Goal: Transaction & Acquisition: Purchase product/service

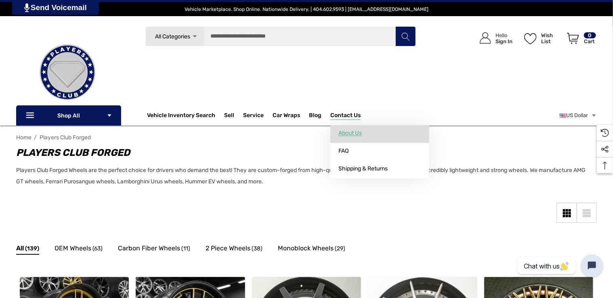
click at [354, 132] on span "About Us" at bounding box center [350, 133] width 23 height 7
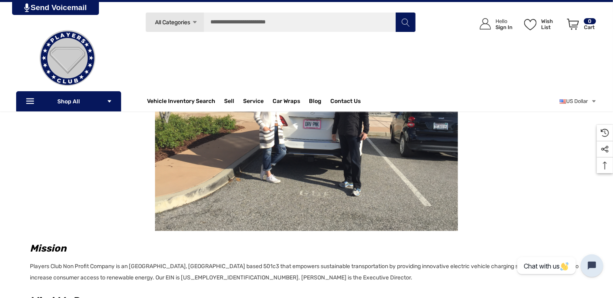
scroll to position [81, 0]
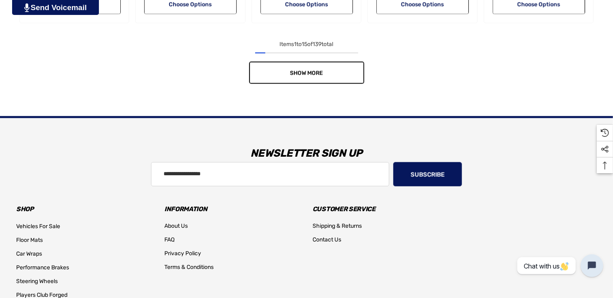
scroll to position [849, 0]
click at [302, 71] on span "Show More" at bounding box center [306, 72] width 33 height 7
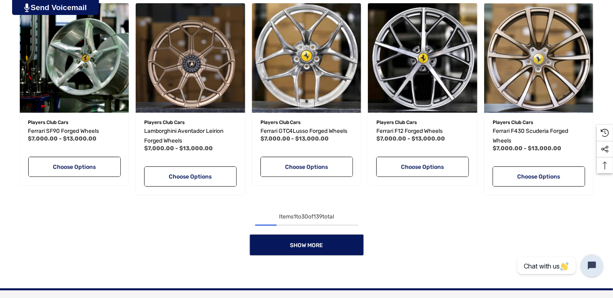
scroll to position [1293, 0]
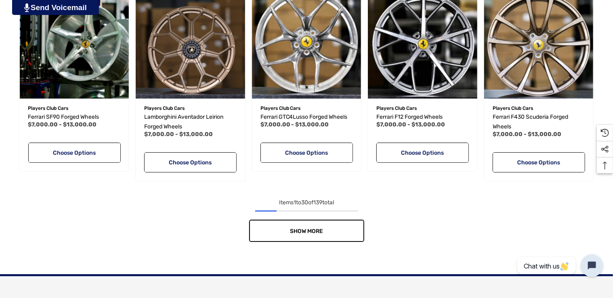
click at [312, 232] on span "Show More" at bounding box center [306, 231] width 33 height 7
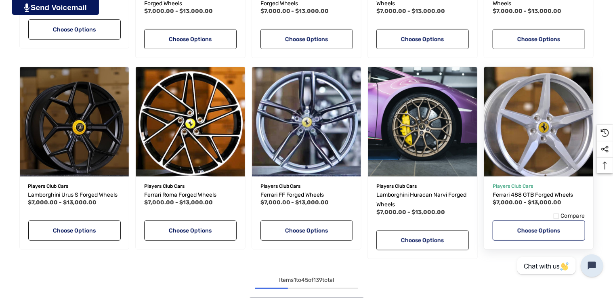
scroll to position [1940, 0]
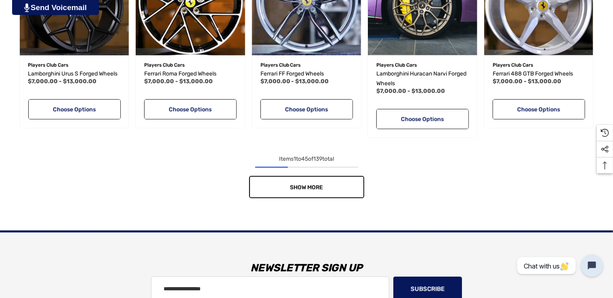
click at [324, 195] on link "Show More" at bounding box center [306, 187] width 115 height 22
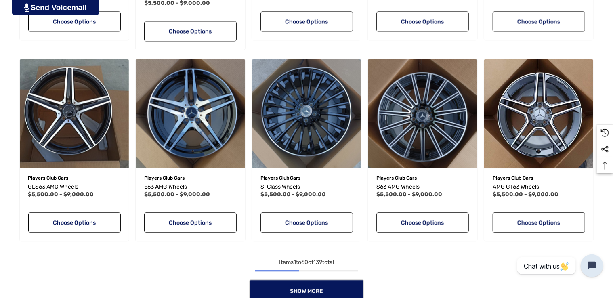
scroll to position [2465, 0]
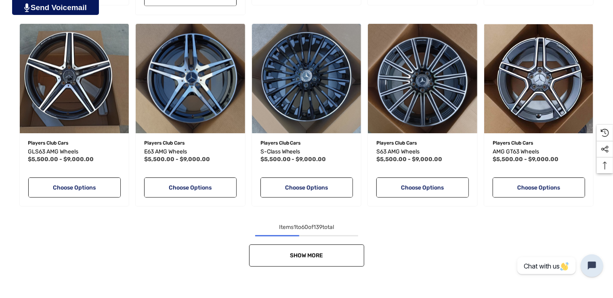
click at [299, 253] on span "Show More" at bounding box center [306, 255] width 33 height 7
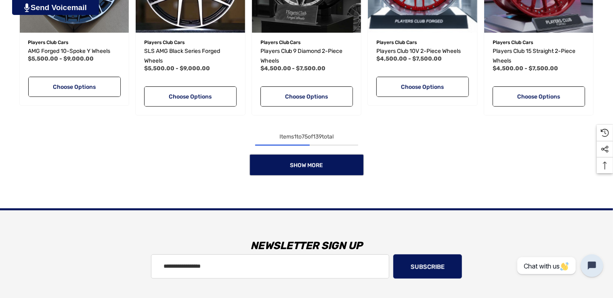
scroll to position [3152, 0]
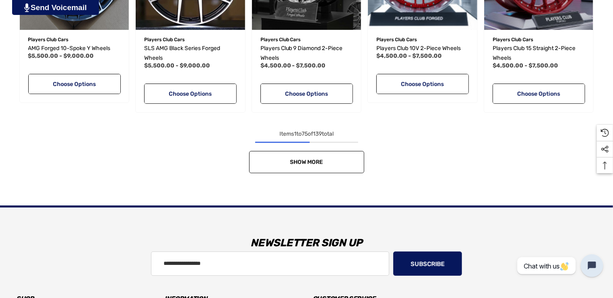
click at [309, 166] on link "Show More" at bounding box center [306, 162] width 115 height 22
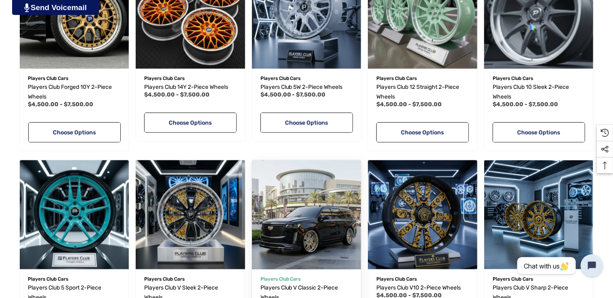
scroll to position [3677, 0]
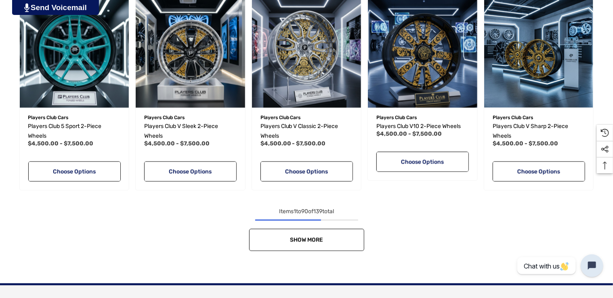
click at [312, 234] on link "Show More" at bounding box center [306, 240] width 115 height 22
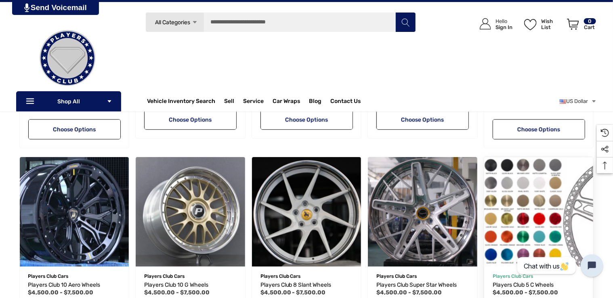
scroll to position [4001, 0]
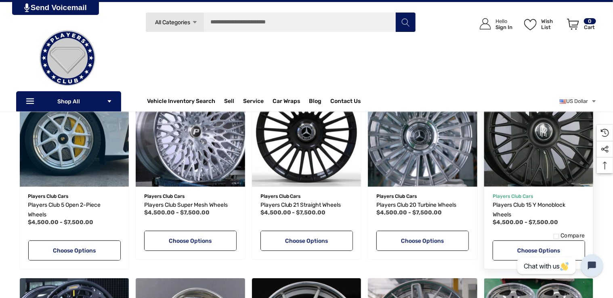
click at [537, 159] on img "Players Club 15 Y Monoblock Wheels,Price range from $4,500.00 to $7,500.00\a" at bounding box center [539, 132] width 120 height 120
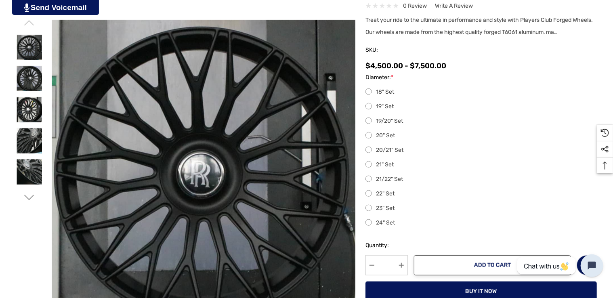
scroll to position [202, 0]
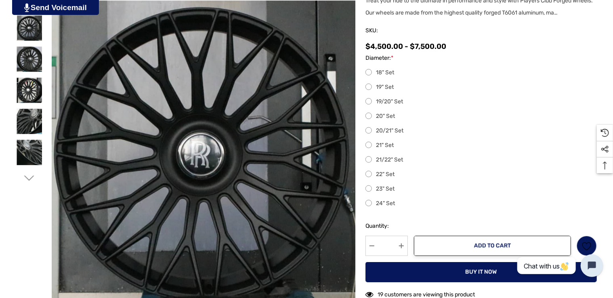
click at [366, 174] on label "22" Set" at bounding box center [482, 175] width 232 height 10
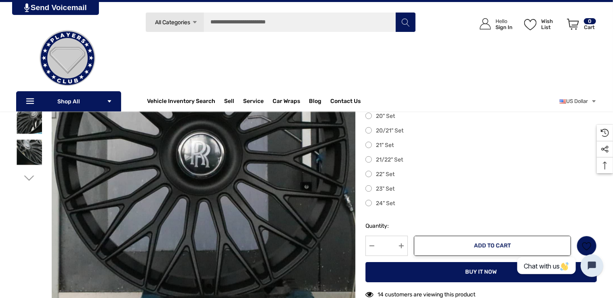
scroll to position [0, 0]
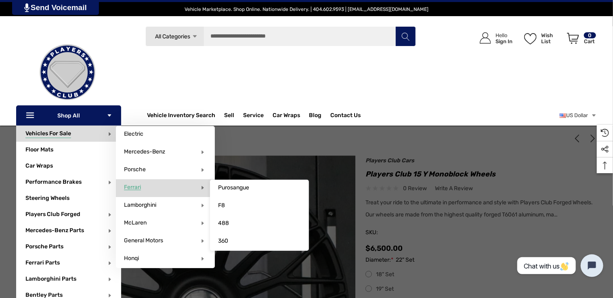
click at [134, 191] on span "Ferrari" at bounding box center [132, 187] width 17 height 7
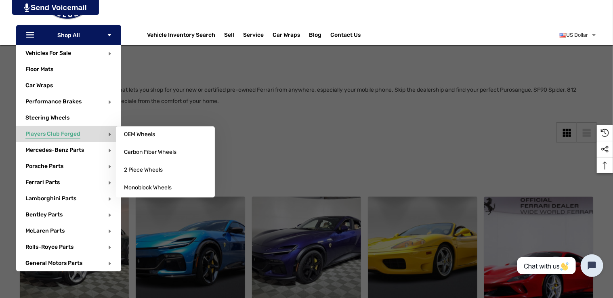
scroll to position [81, 0]
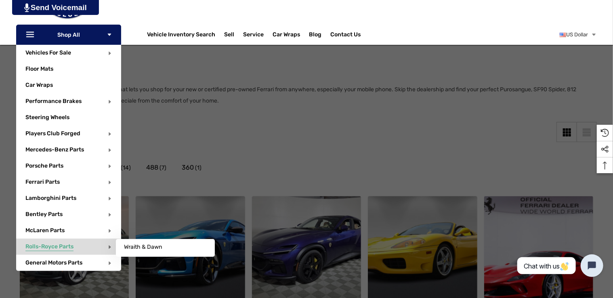
click at [55, 247] on span "Rolls-Royce Parts" at bounding box center [49, 247] width 48 height 9
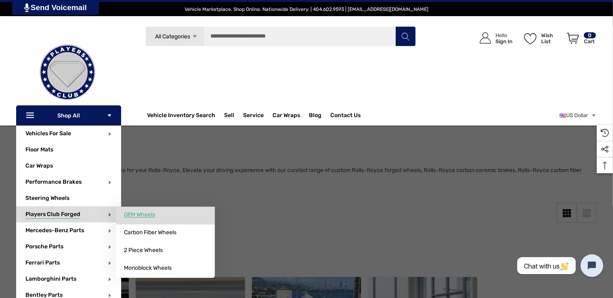
click at [137, 211] on span "OEM Wheels" at bounding box center [139, 214] width 31 height 7
